Goal: Information Seeking & Learning: Learn about a topic

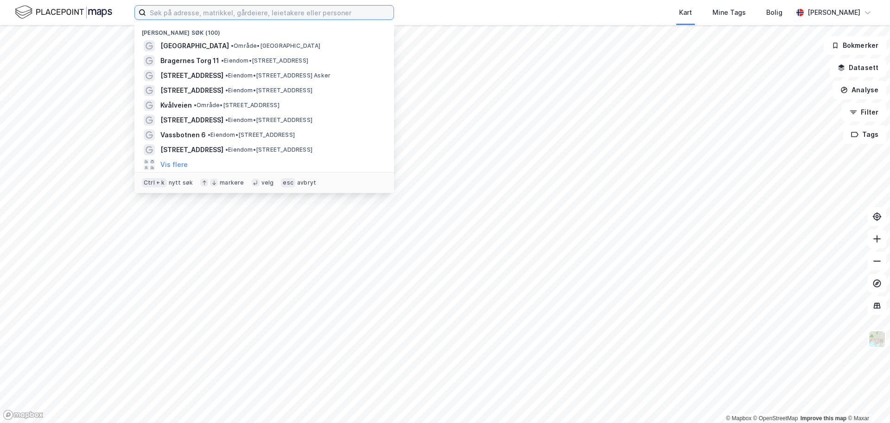
click at [214, 8] on input at bounding box center [269, 13] width 247 height 14
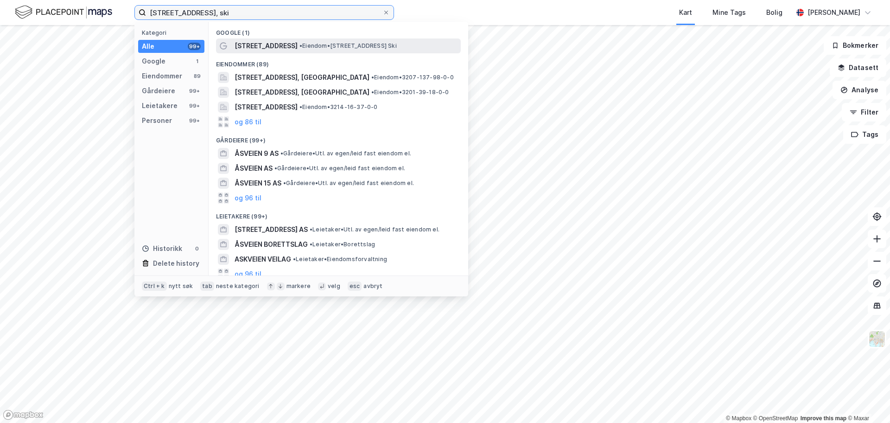
type input "[STREET_ADDRESS], ski"
click at [266, 43] on div "[STREET_ADDRESS] • Eiendom • [STREET_ADDRESS]" at bounding box center [347, 45] width 224 height 11
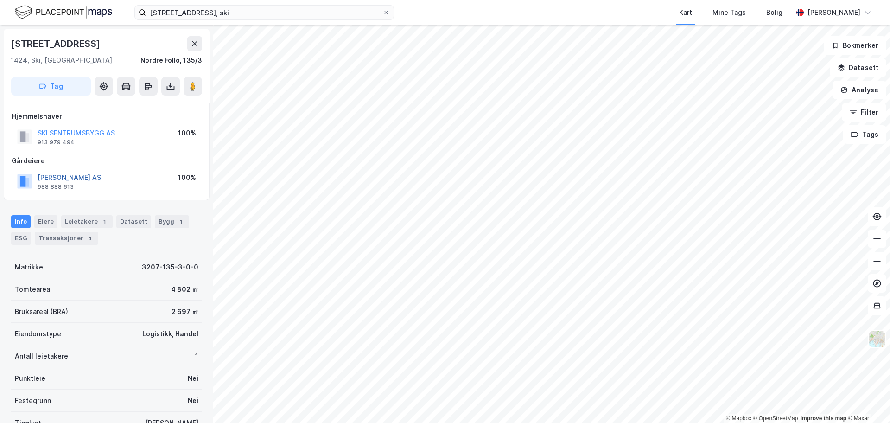
click at [0, 0] on button "[PERSON_NAME] AS" at bounding box center [0, 0] width 0 height 0
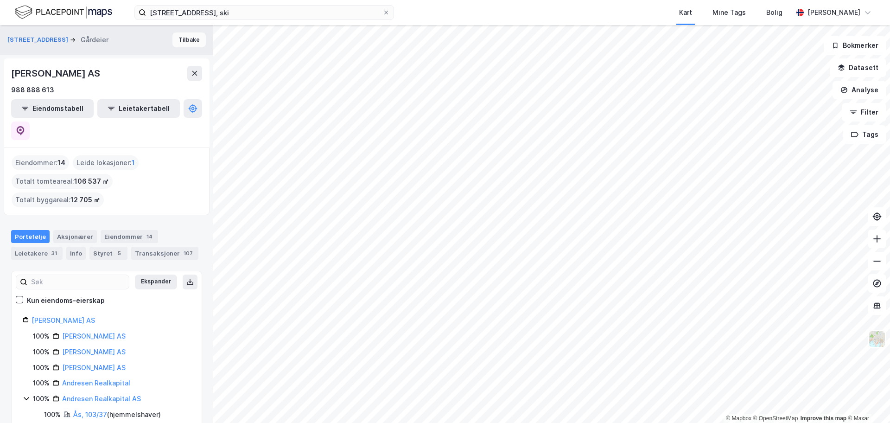
click at [172, 42] on button "Tilbake" at bounding box center [188, 39] width 33 height 15
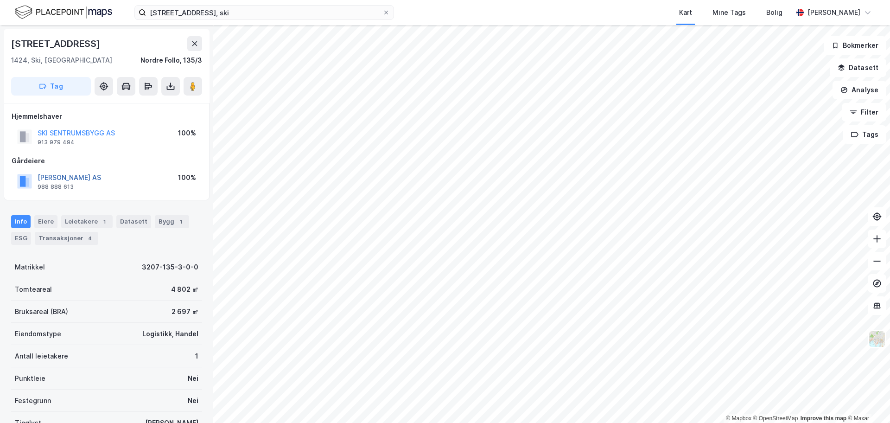
click at [0, 0] on button "[PERSON_NAME] AS" at bounding box center [0, 0] width 0 height 0
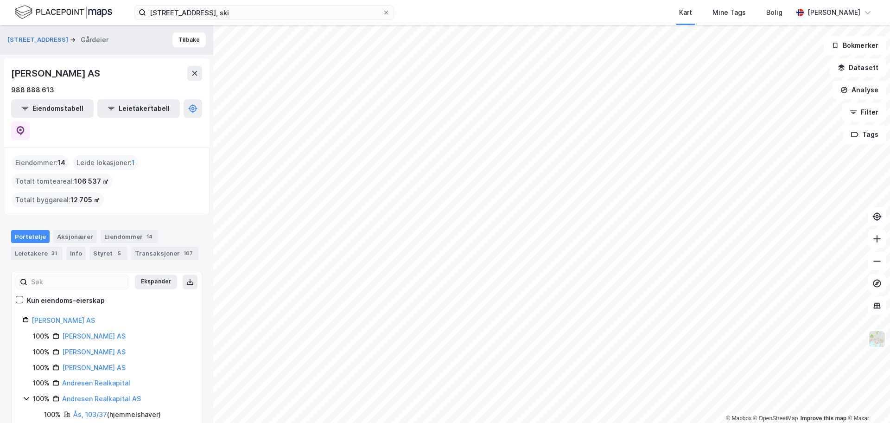
click at [203, 279] on div "© Mapbox © OpenStreetMap Improve this map © Maxar Åsveien 5 Gårdeier Tilbake AN…" at bounding box center [445, 224] width 890 height 398
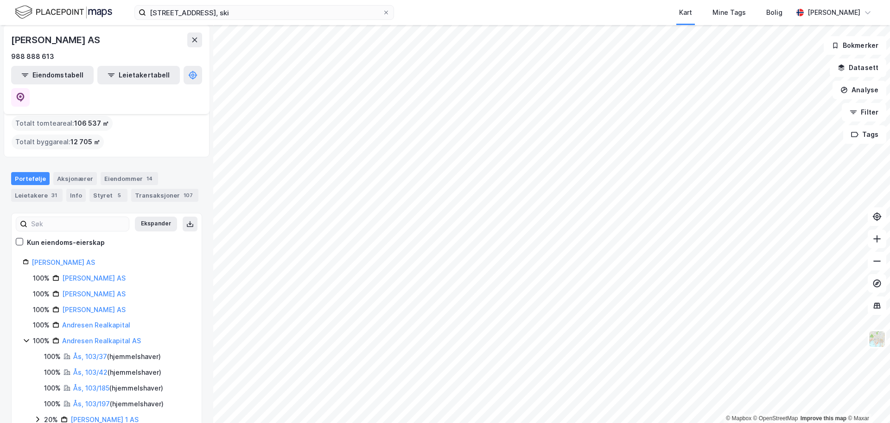
scroll to position [116, 0]
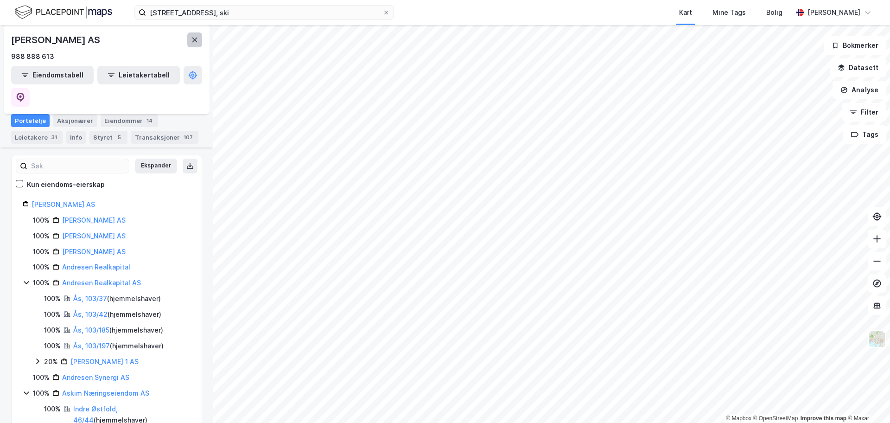
click at [200, 45] on button at bounding box center [194, 39] width 15 height 15
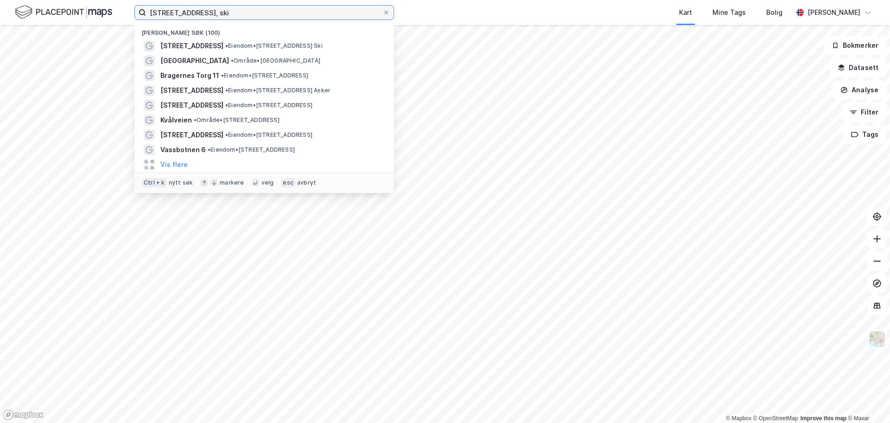
click at [303, 13] on input "åsveien 9, ski" at bounding box center [264, 13] width 236 height 14
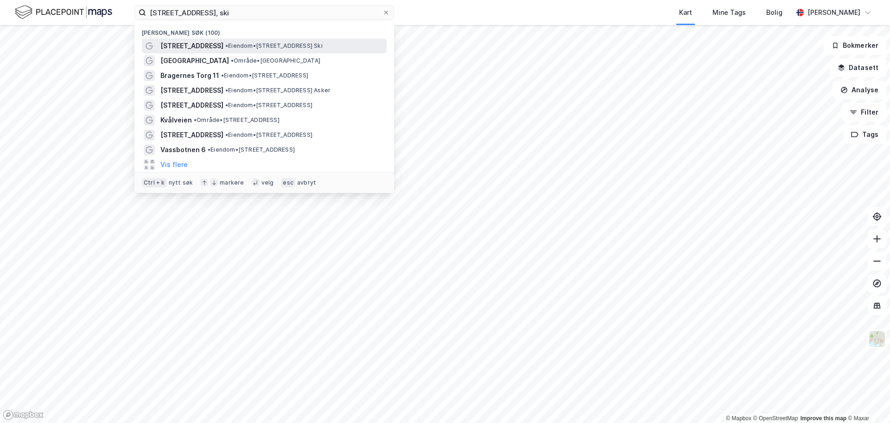
click at [245, 41] on div "Åsveien 9 • Eiendom • Åsveien 9, 1424 Ski" at bounding box center [264, 45] width 245 height 15
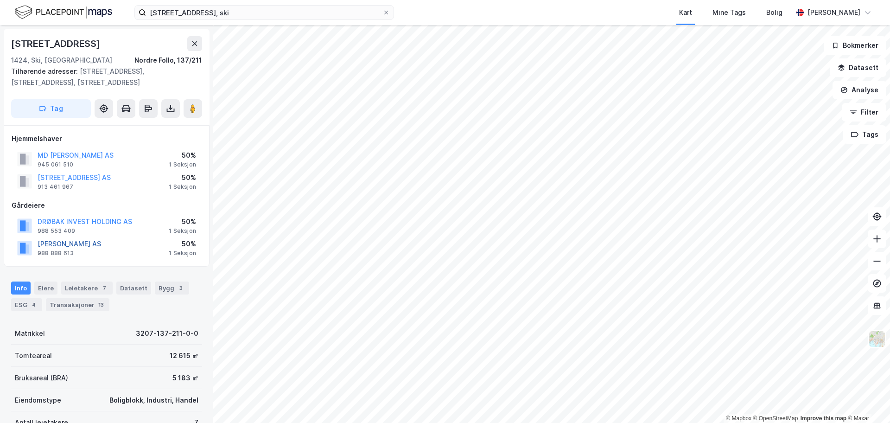
click at [0, 0] on button "ANDRESEN AS" at bounding box center [0, 0] width 0 height 0
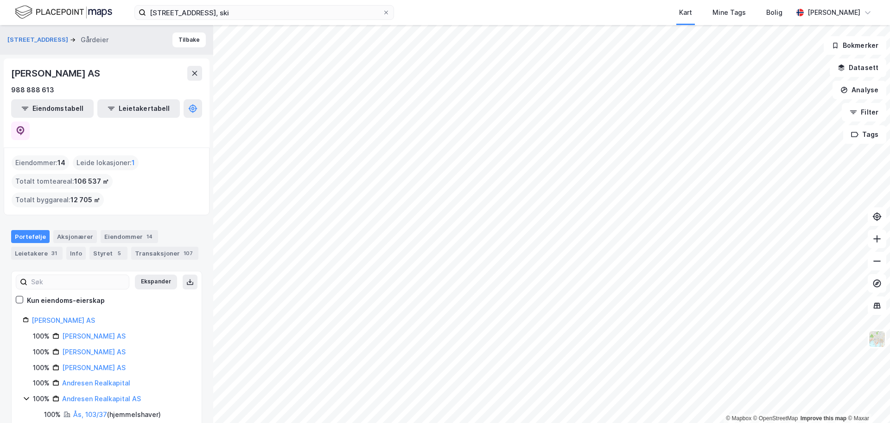
click at [180, 51] on div "Åsveien 11a Gårdeier Tilbake" at bounding box center [106, 40] width 213 height 30
click at [179, 45] on button "Tilbake" at bounding box center [188, 39] width 33 height 15
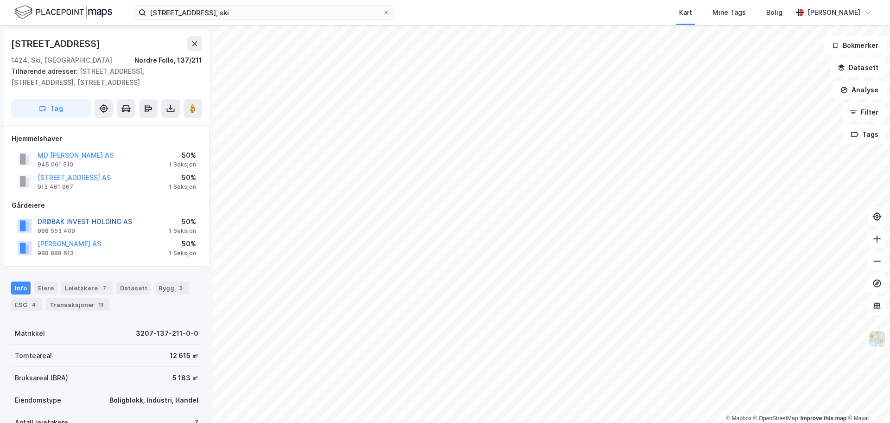
click at [0, 0] on button "DRØBAK INVEST HOLDING AS" at bounding box center [0, 0] width 0 height 0
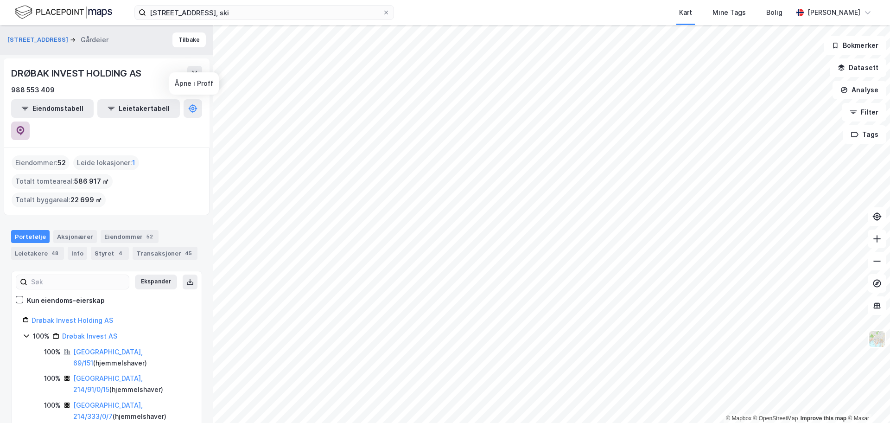
click at [25, 126] on icon at bounding box center [20, 130] width 9 height 9
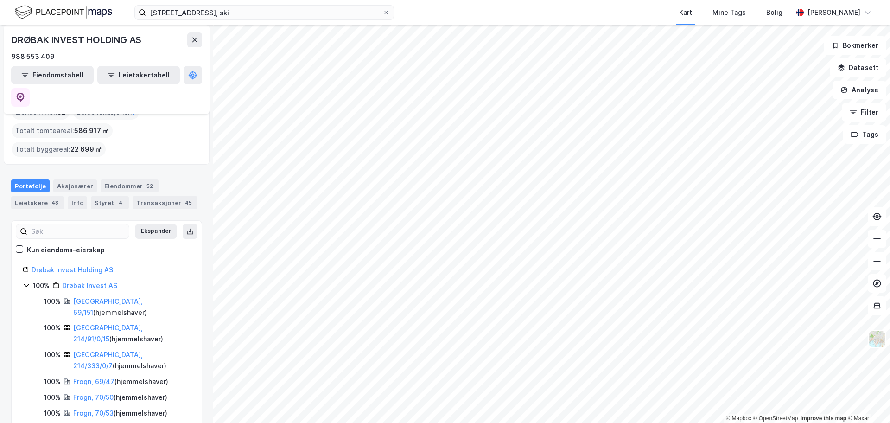
scroll to position [182, 0]
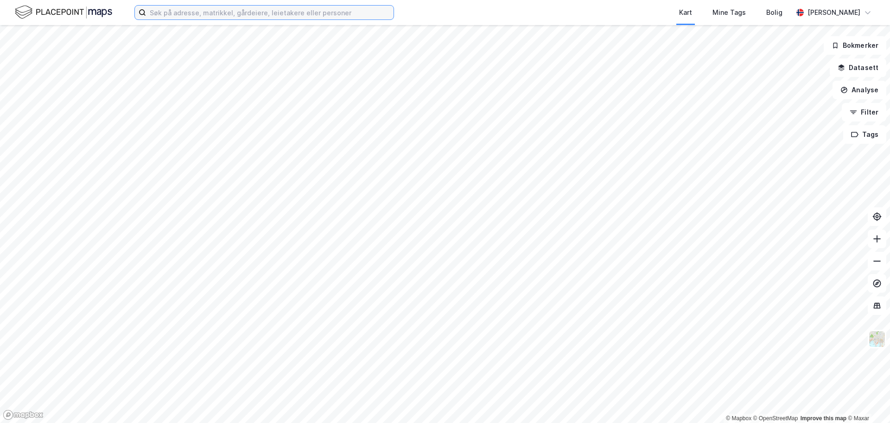
click at [237, 11] on input at bounding box center [269, 13] width 247 height 14
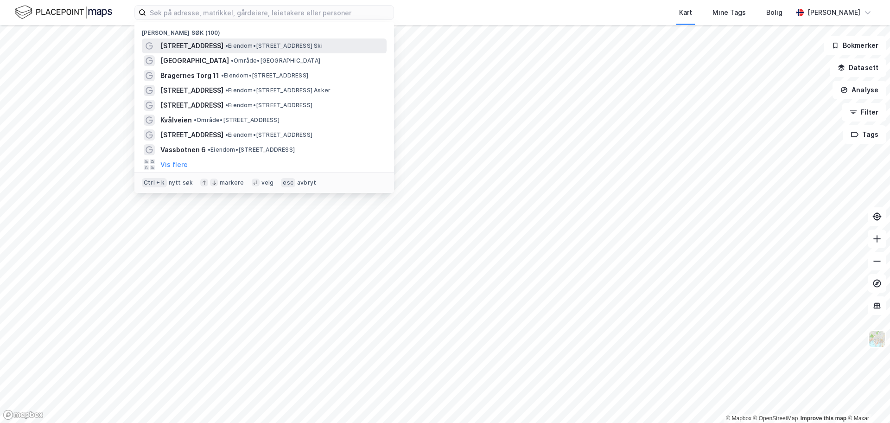
click at [226, 46] on span "• Eiendom • [STREET_ADDRESS]" at bounding box center [273, 45] width 97 height 7
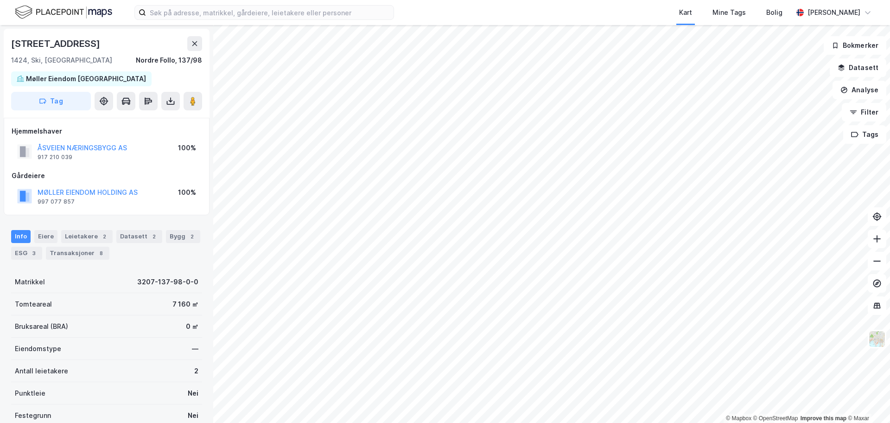
click at [440, 9] on div "Kart Mine Tags Bolig" at bounding box center [615, 12] width 354 height 25
click at [560, 12] on div "Kart Mine Tags Bolig" at bounding box center [615, 12] width 354 height 25
click at [198, 45] on button at bounding box center [194, 43] width 15 height 15
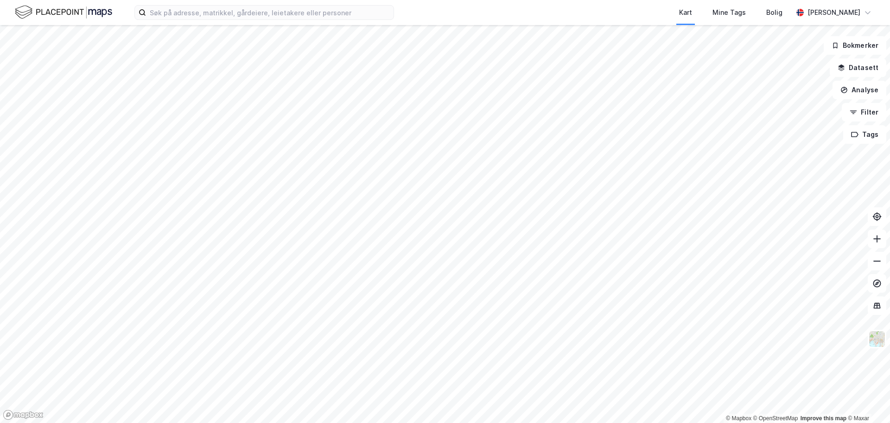
click at [446, 12] on div "Kart Mine Tags Bolig" at bounding box center [615, 12] width 354 height 25
click at [468, 11] on div "Kart Mine Tags Bolig" at bounding box center [615, 12] width 354 height 25
